Goal: Check status: Check status

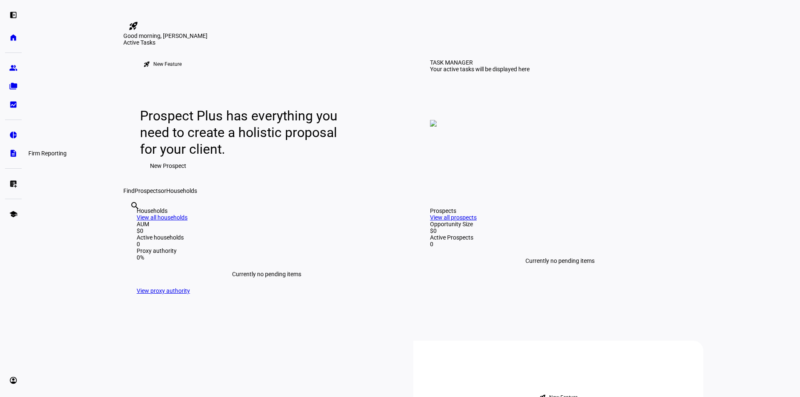
click at [9, 160] on link "description Firm Reporting" at bounding box center [13, 153] width 17 height 17
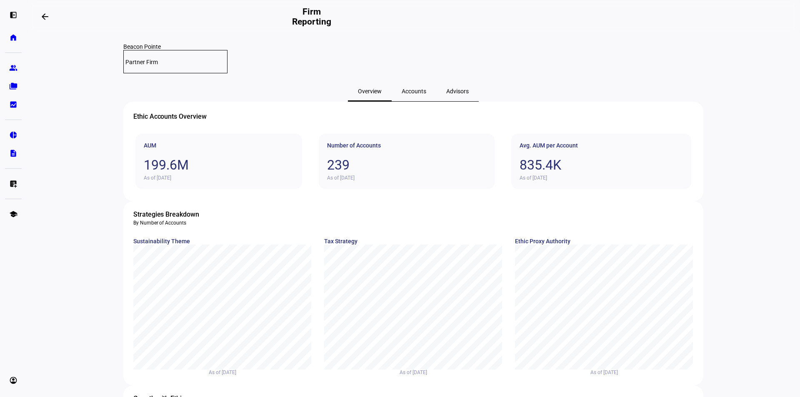
click at [404, 88] on span "Accounts" at bounding box center [414, 91] width 25 height 6
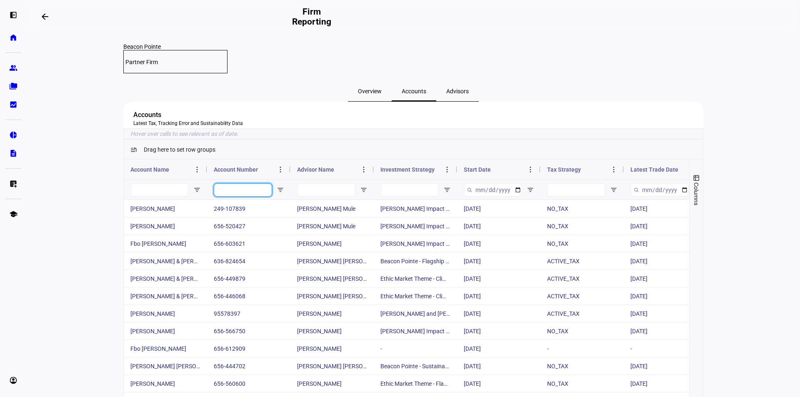
click at [235, 197] on input "Account Number Filter Input" at bounding box center [243, 189] width 58 height 13
paste input "637-686351"
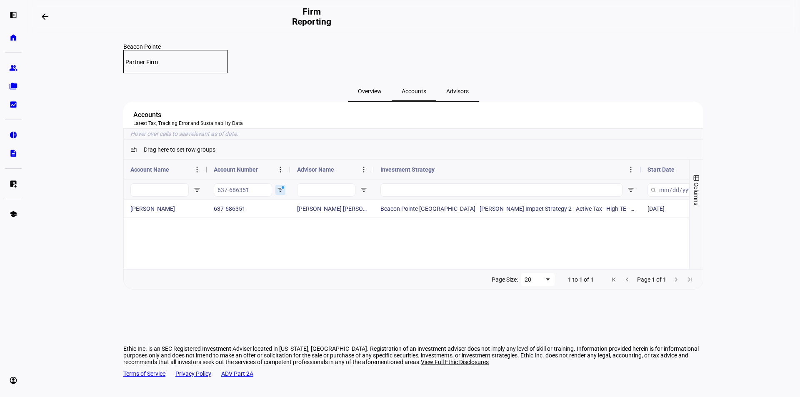
drag, startPoint x: 455, startPoint y: 180, endPoint x: 639, endPoint y: 185, distance: 183.8
click at [639, 180] on div at bounding box center [640, 170] width 3 height 20
click at [252, 197] on input "637-686351" at bounding box center [243, 189] width 58 height 13
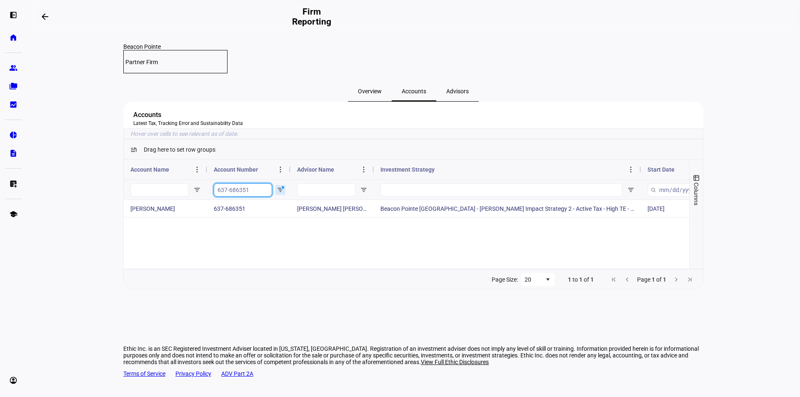
paste input "769626"
click at [249, 197] on input "637-769626" at bounding box center [243, 189] width 58 height 13
click at [250, 197] on input "637-769626" at bounding box center [243, 189] width 58 height 13
paste input "93834"
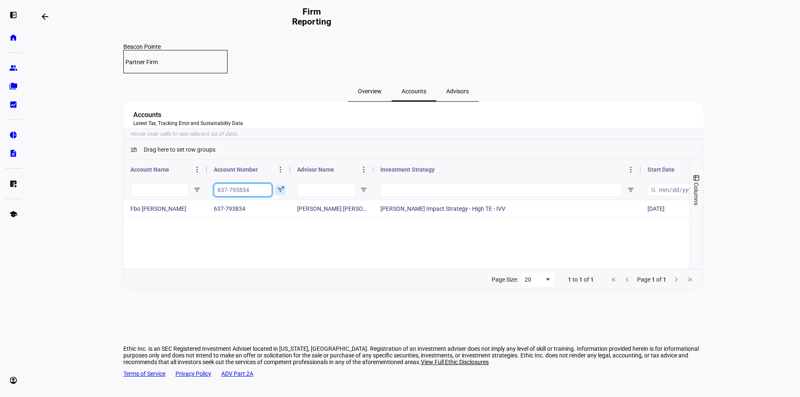
type input "637-793834"
